Goal: Task Accomplishment & Management: Manage account settings

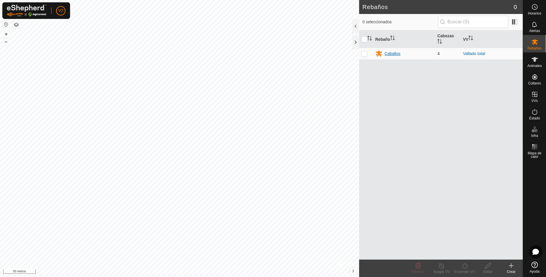
click at [391, 51] on font "Caballos" at bounding box center [393, 53] width 16 height 5
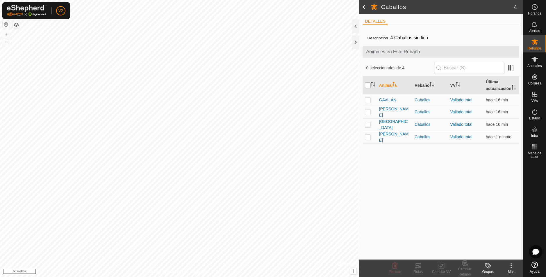
click at [366, 85] on input "checkbox" at bounding box center [368, 85] width 6 height 6
checkbox input "true"
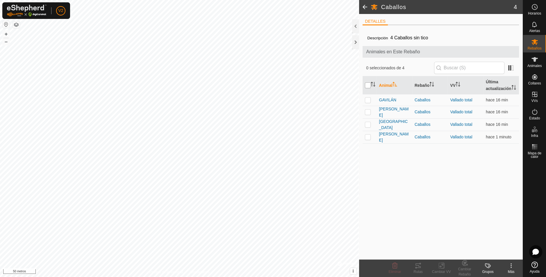
checkbox input "true"
click at [396, 266] on icon at bounding box center [394, 265] width 7 height 7
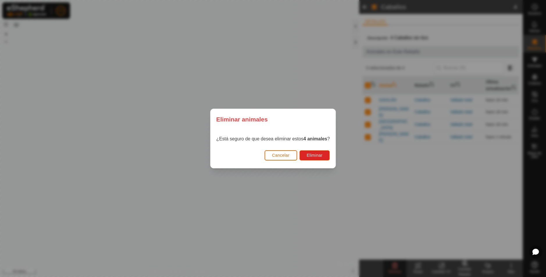
click at [289, 156] on font "Cancelar" at bounding box center [280, 155] width 17 height 5
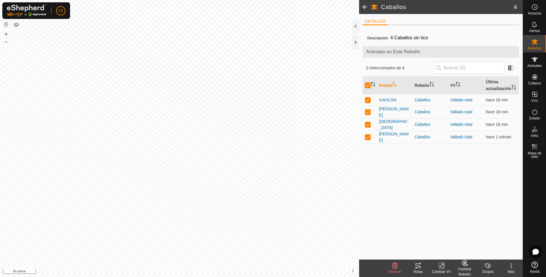
click at [420, 269] on div "Rutas" at bounding box center [418, 271] width 23 height 5
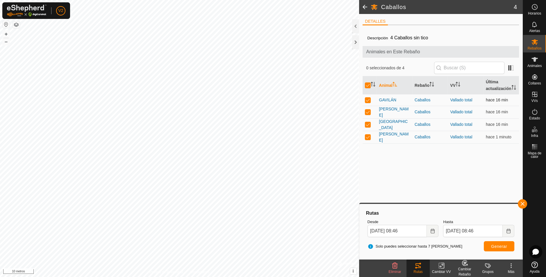
click at [368, 99] on p-checkbox at bounding box center [368, 99] width 6 height 5
checkbox input "false"
click at [368, 110] on p-checkbox at bounding box center [368, 111] width 6 height 5
checkbox input "false"
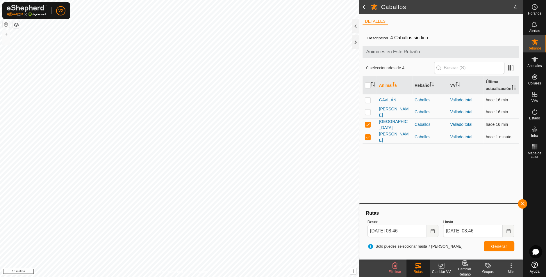
click at [367, 119] on td at bounding box center [370, 124] width 14 height 13
checkbox input "false"
click at [521, 202] on button "button" at bounding box center [522, 203] width 9 height 9
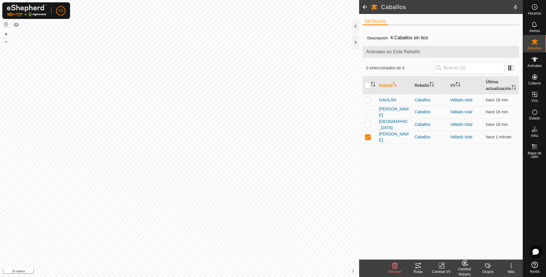
click at [424, 267] on tracks-svg-icon at bounding box center [418, 265] width 23 height 7
